Goal: Entertainment & Leisure: Consume media (video, audio)

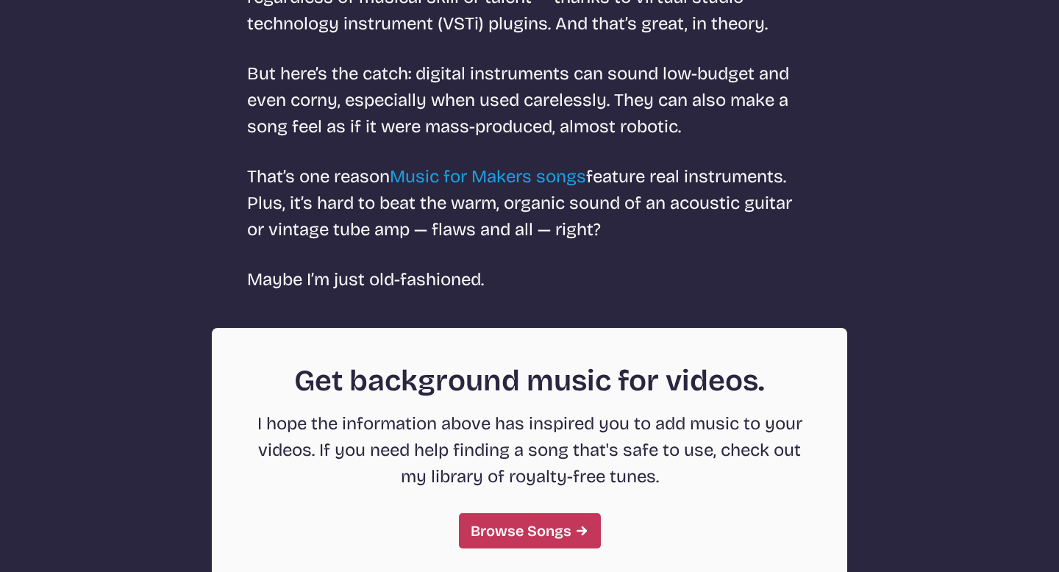
scroll to position [4081, 0]
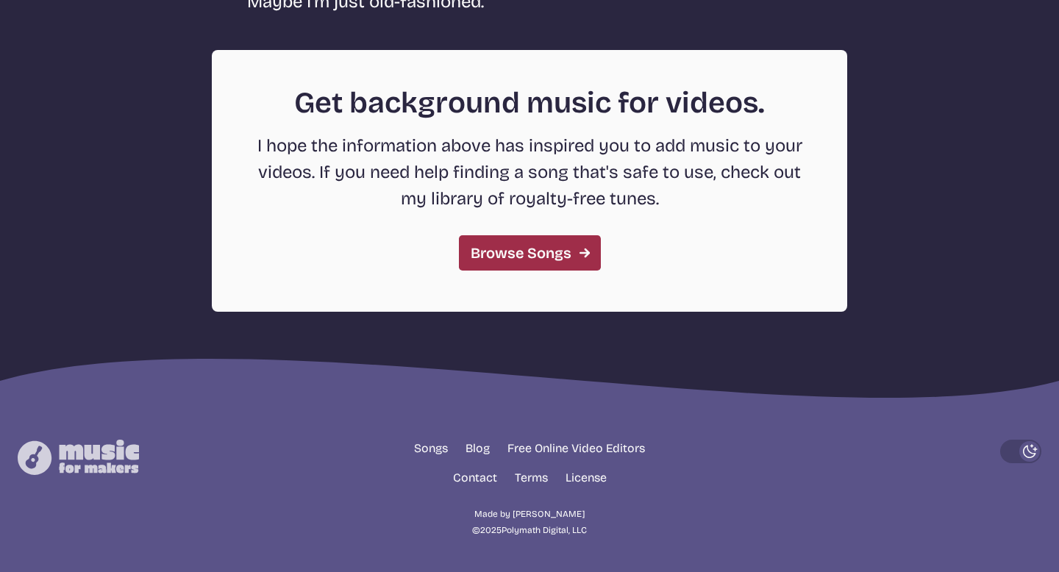
click at [533, 251] on link "Browse Songs" at bounding box center [530, 252] width 142 height 35
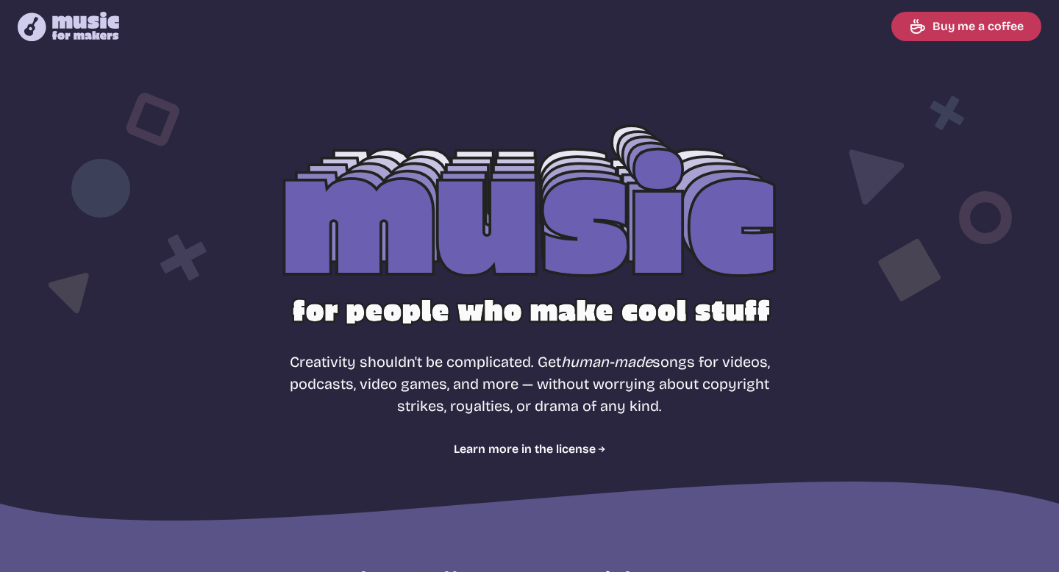
select select "most popular"
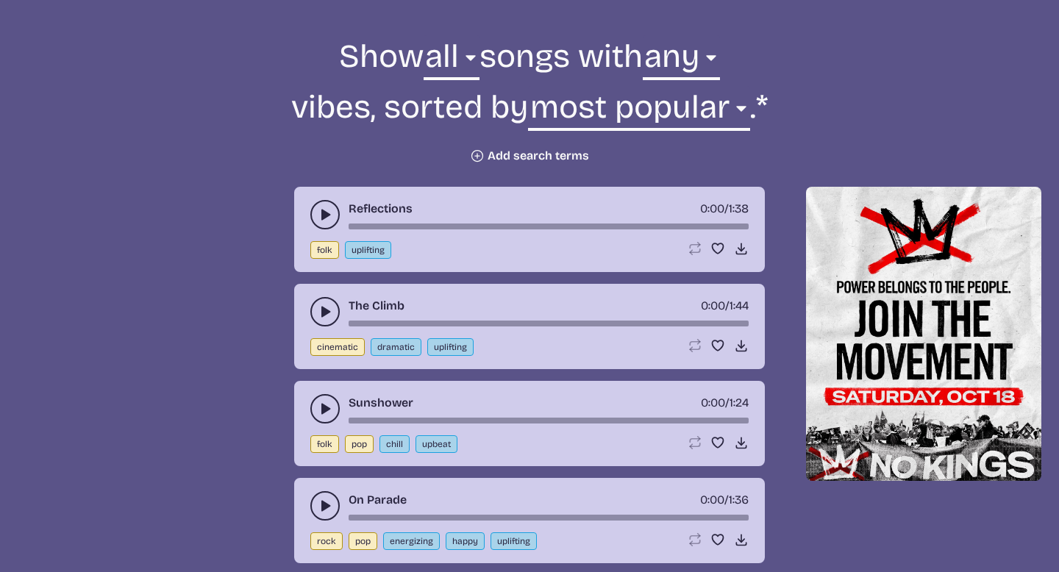
click at [314, 231] on div "Reflections 0:00 / 1:38 folk uplifting Loop song Loop this song. Favorite song …" at bounding box center [529, 229] width 471 height 85
click at [321, 220] on icon "play-pause toggle" at bounding box center [325, 214] width 15 height 15
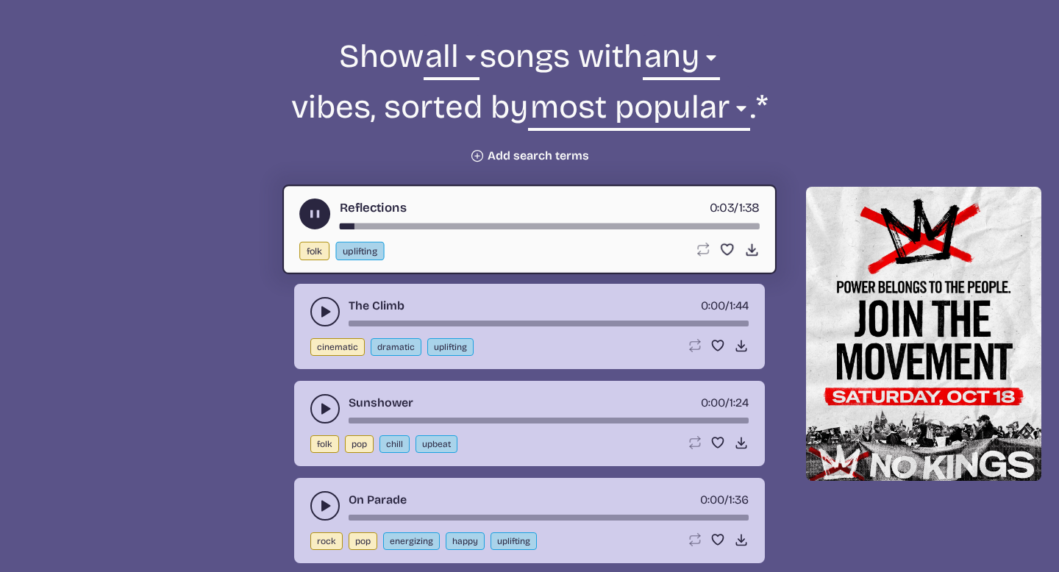
click at [324, 302] on button "play-pause toggle" at bounding box center [324, 311] width 29 height 29
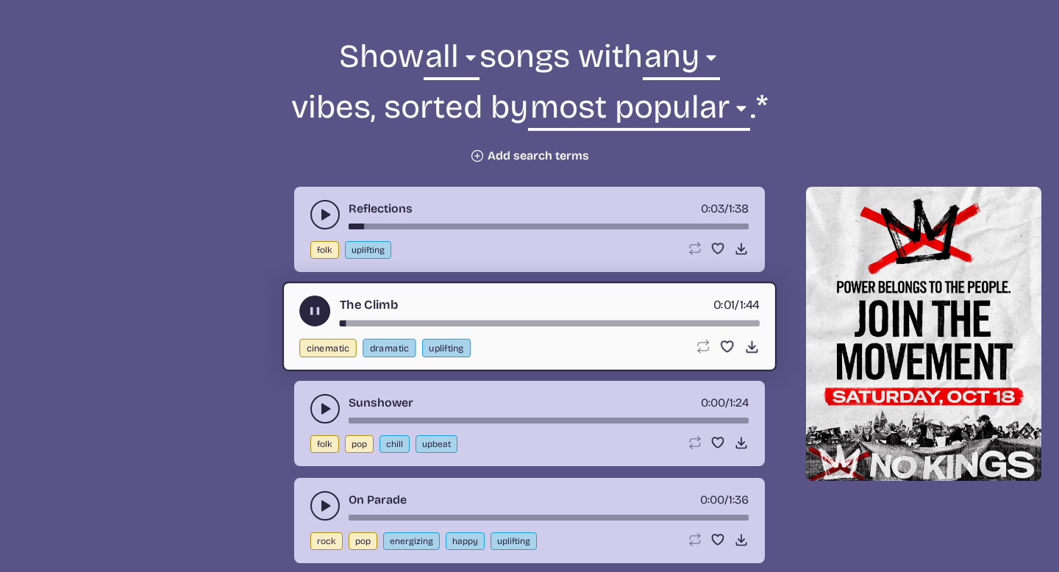
click at [324, 394] on div "Sunshower 0:00 / 1:24 folk pop chill upbeat Loop song Loop this song. Favorite …" at bounding box center [529, 423] width 471 height 85
click at [326, 399] on button "play-pause toggle" at bounding box center [324, 408] width 29 height 29
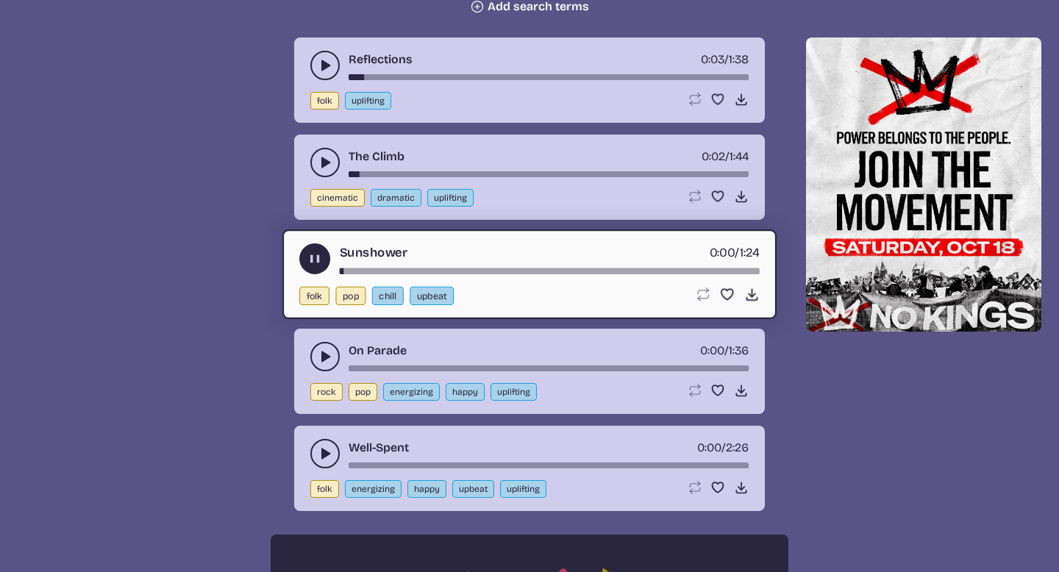
scroll to position [688, 0]
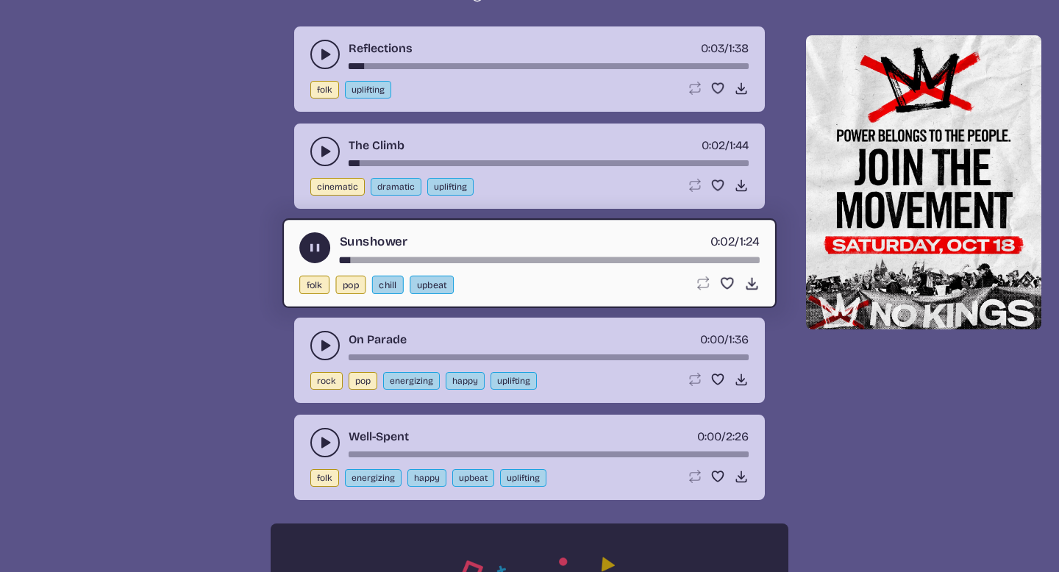
click at [318, 340] on icon "play-pause toggle" at bounding box center [325, 345] width 15 height 15
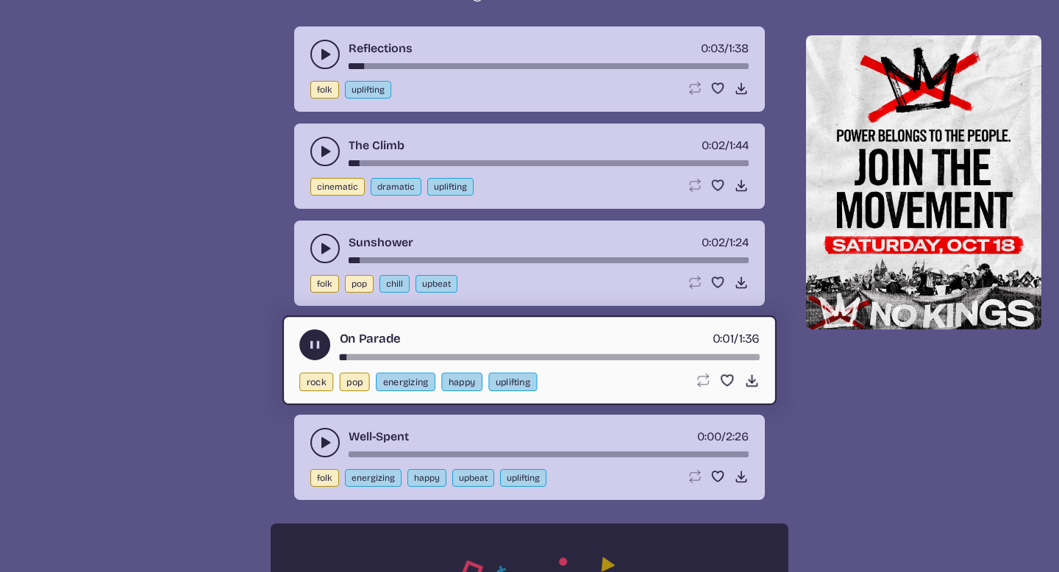
click at [327, 434] on button "play-pause toggle" at bounding box center [324, 442] width 29 height 29
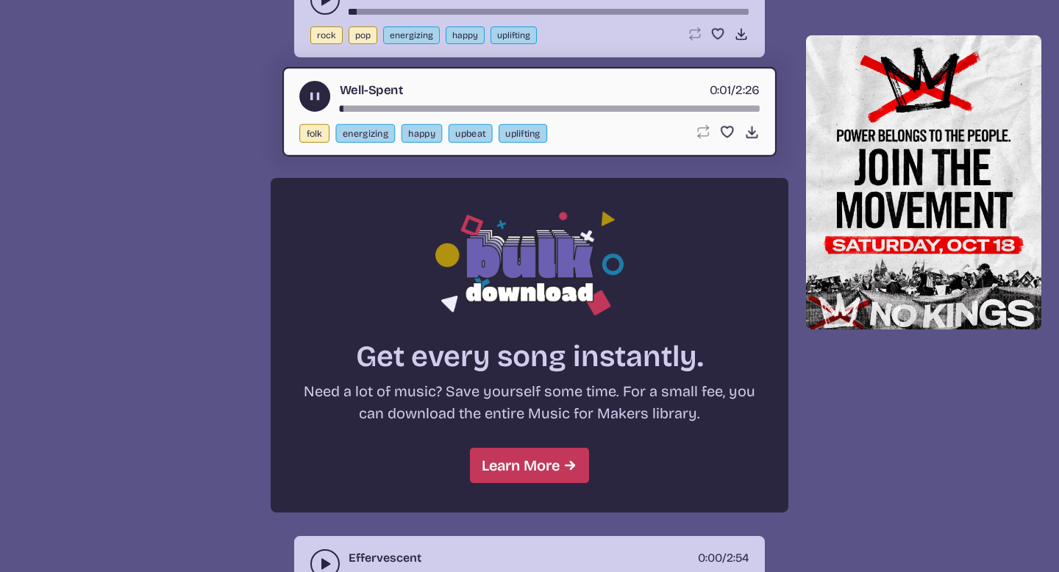
scroll to position [1042, 0]
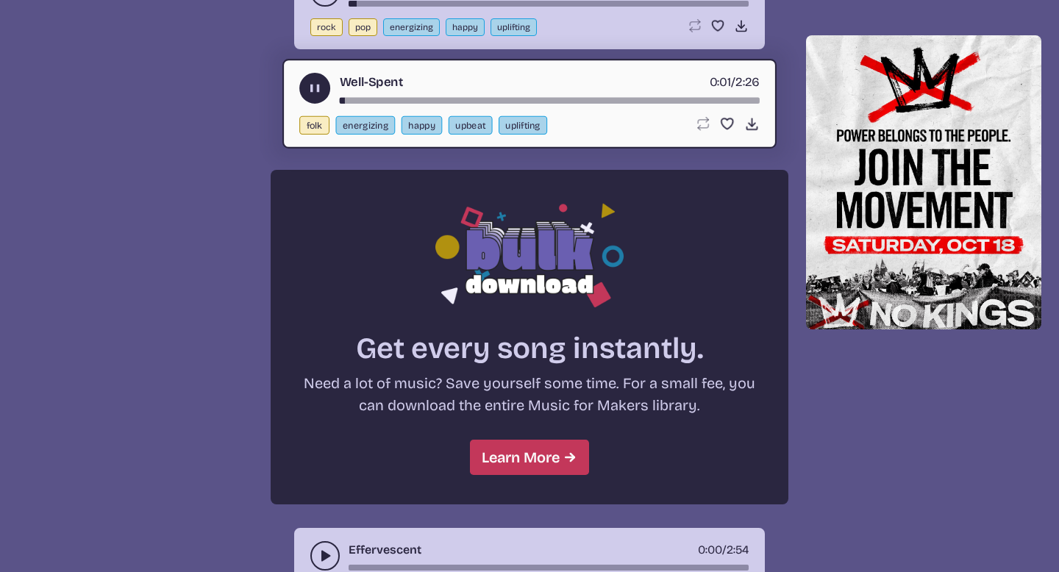
click at [314, 82] on icon "play-pause toggle" at bounding box center [315, 88] width 15 height 15
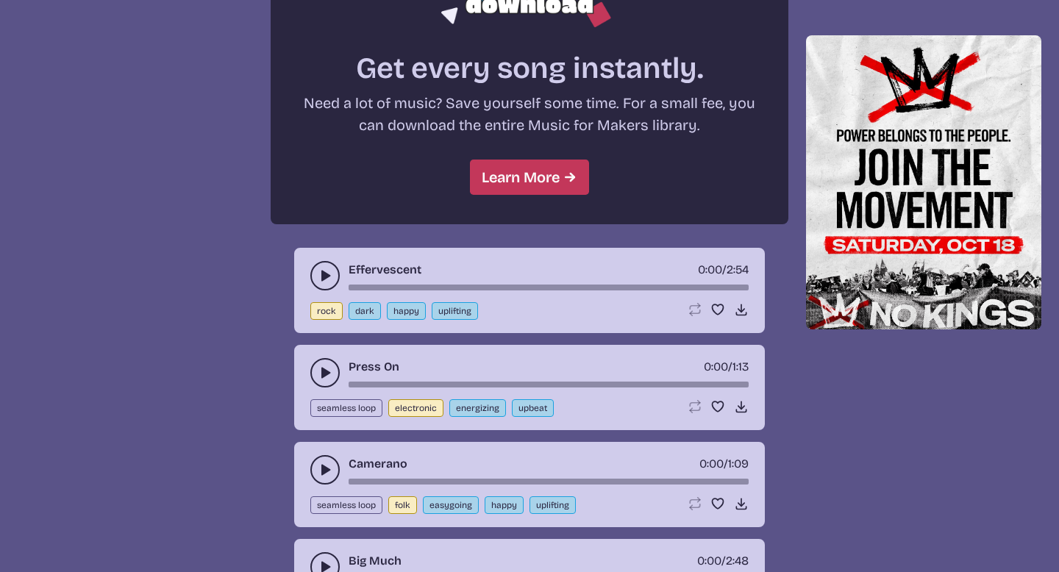
scroll to position [1325, 0]
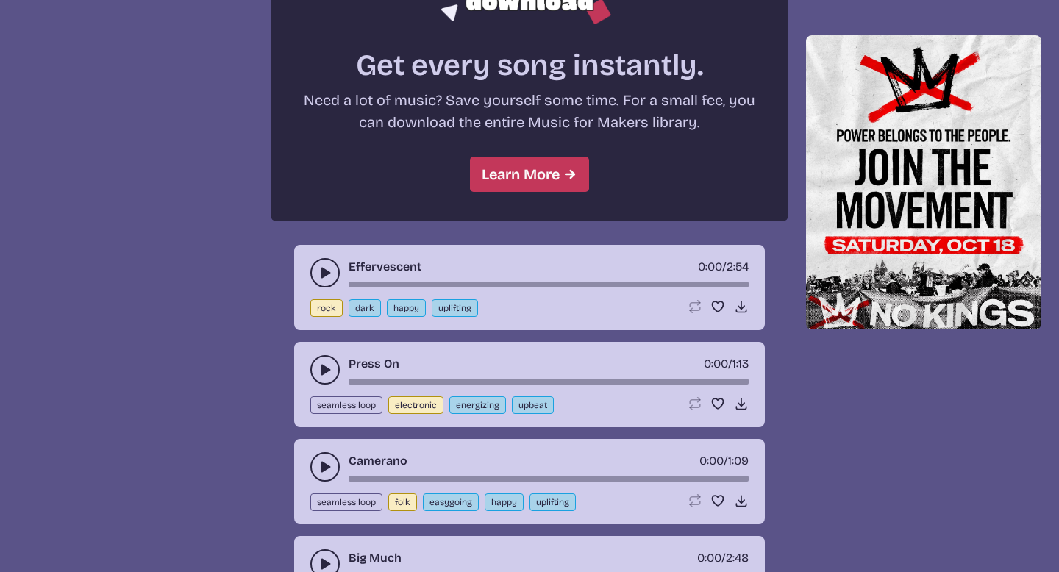
click at [321, 271] on use "play-pause toggle" at bounding box center [325, 273] width 15 height 15
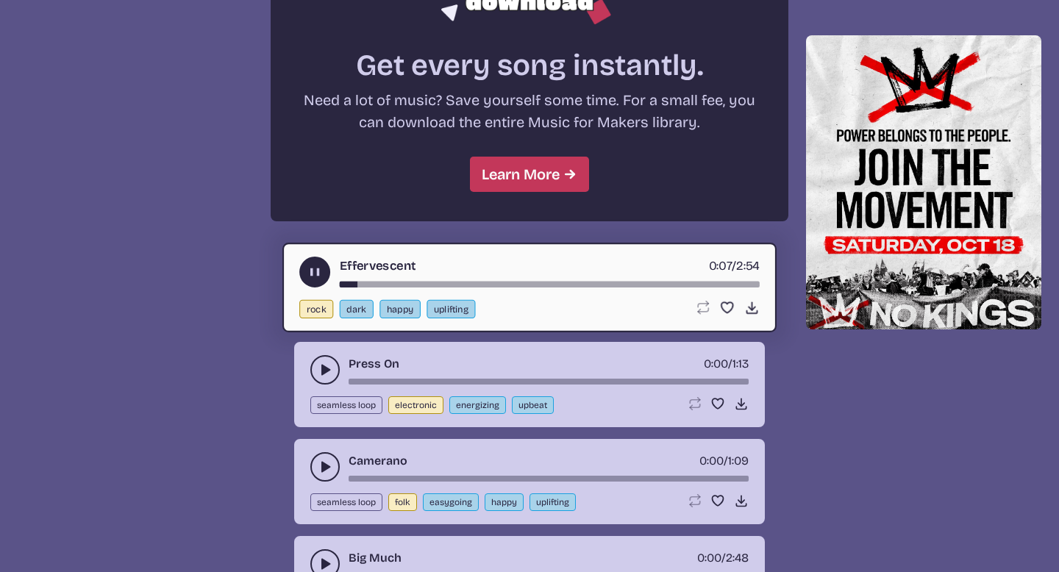
click at [318, 366] on icon "play-pause toggle" at bounding box center [325, 370] width 15 height 15
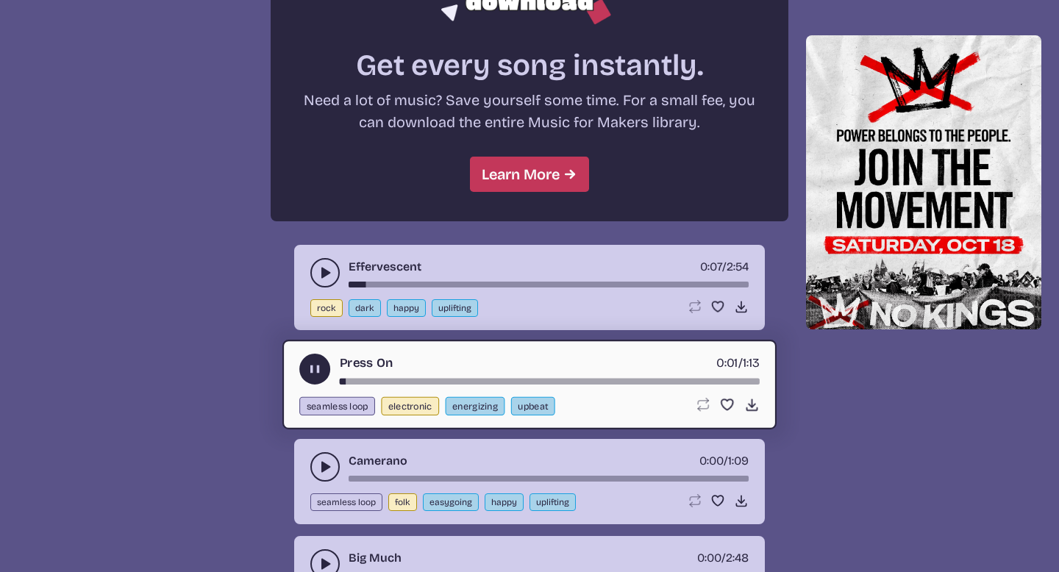
click at [308, 372] on icon "play-pause toggle" at bounding box center [315, 369] width 15 height 15
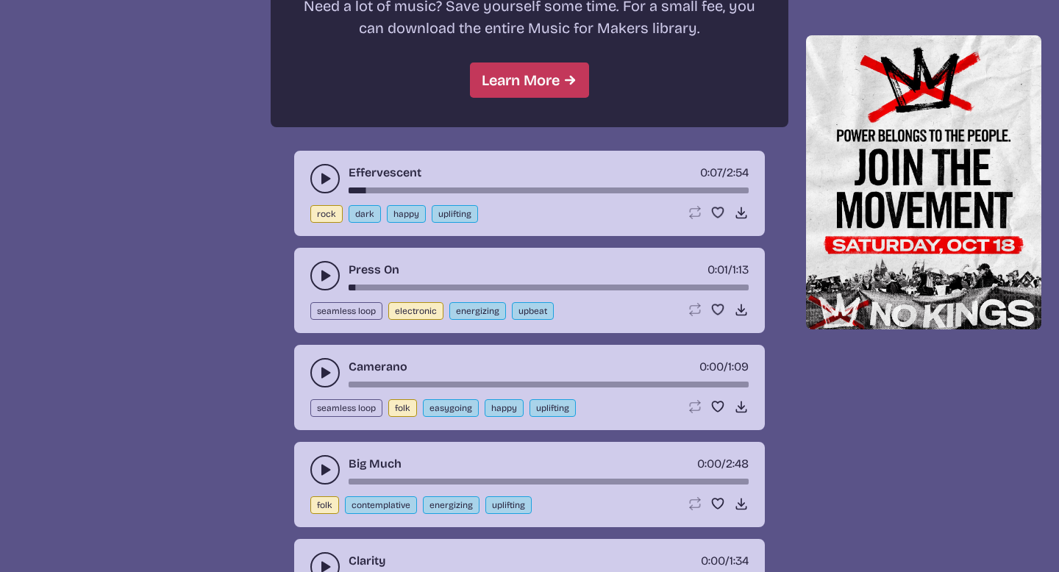
scroll to position [1423, 0]
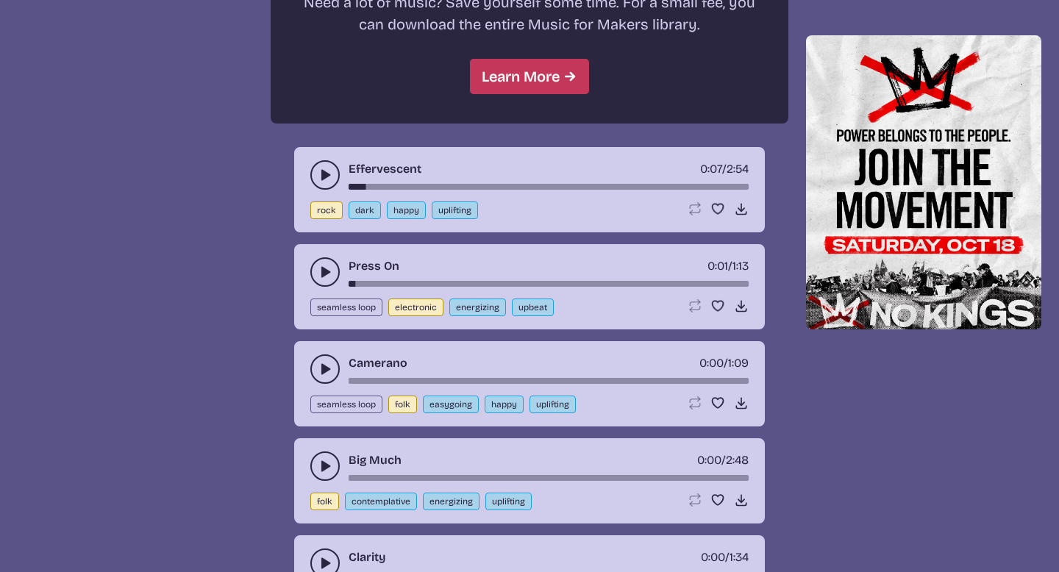
click at [308, 372] on div "Camerano 0:00 / 1:09 seamless loop folk easygoing happy uplifting Loop song Loo…" at bounding box center [529, 383] width 471 height 85
click at [320, 372] on icon "play-pause toggle" at bounding box center [325, 369] width 15 height 15
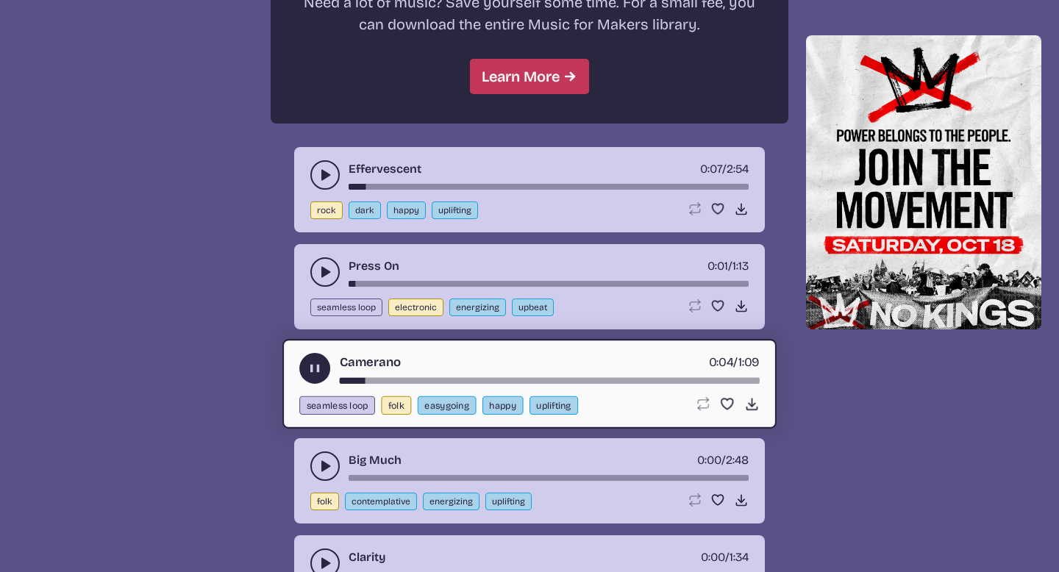
click at [320, 372] on use "play-pause toggle" at bounding box center [315, 368] width 15 height 15
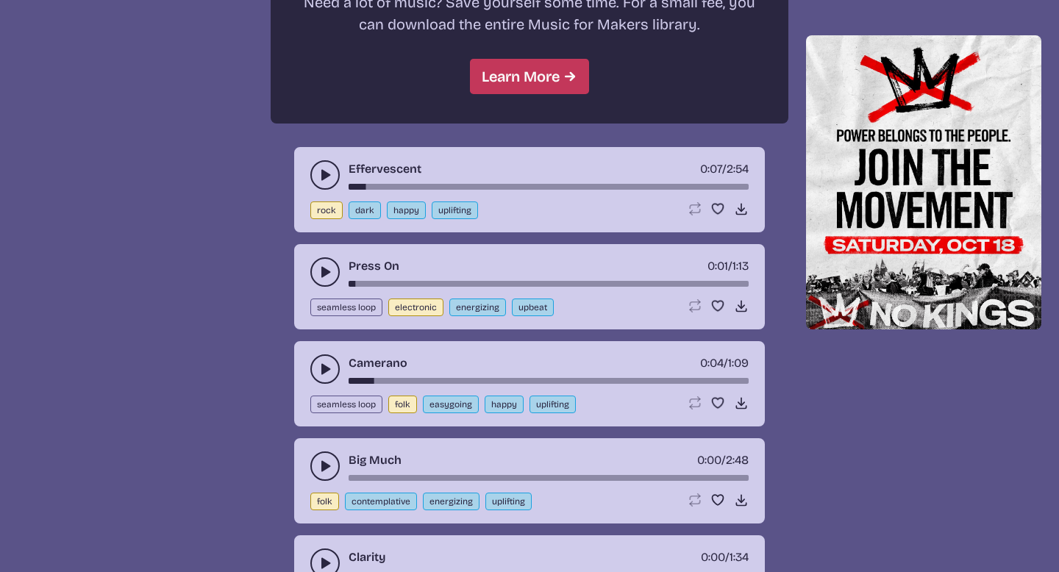
click at [329, 464] on icon "play-pause toggle" at bounding box center [325, 466] width 15 height 15
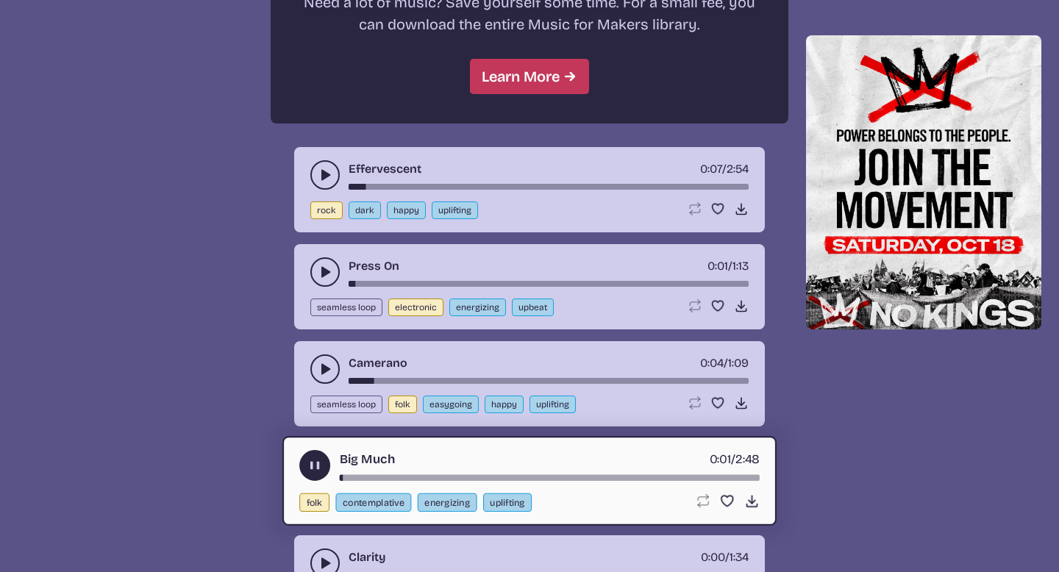
click at [329, 464] on button "play-pause toggle" at bounding box center [314, 465] width 31 height 31
